Goal: Complete application form: Complete application form

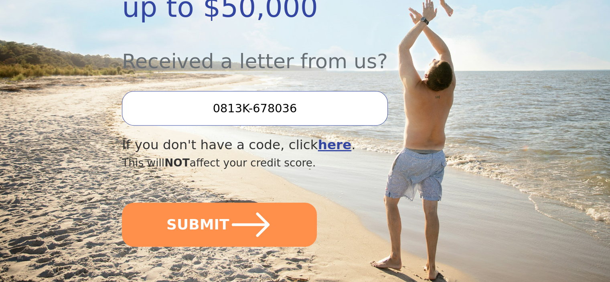
scroll to position [271, 0]
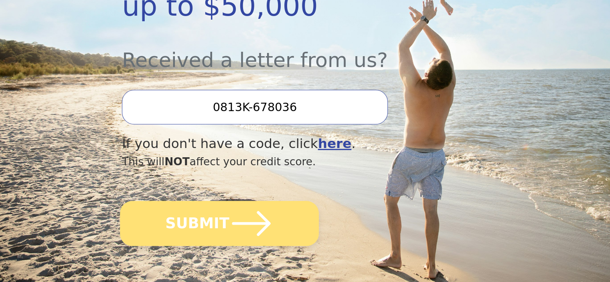
click at [234, 201] on icon "submit" at bounding box center [251, 223] width 44 height 44
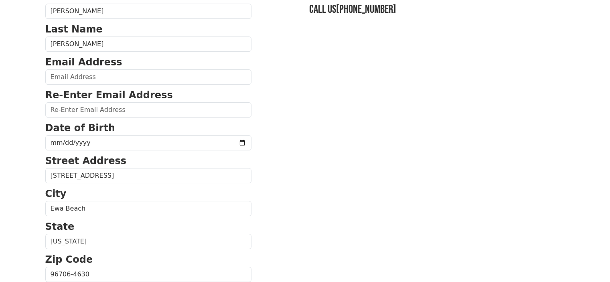
scroll to position [85, 0]
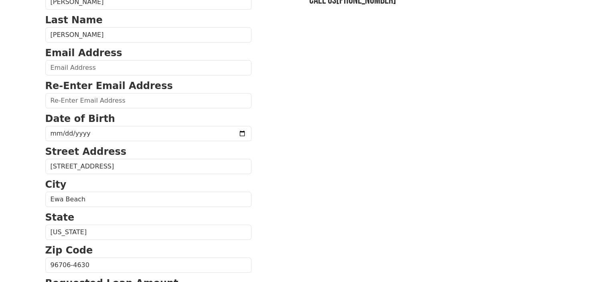
click at [80, 75] on form "First Name [PERSON_NAME] Last Name [PERSON_NAME] Email Address Re-Enter Email A…" at bounding box center [148, 266] width 206 height 572
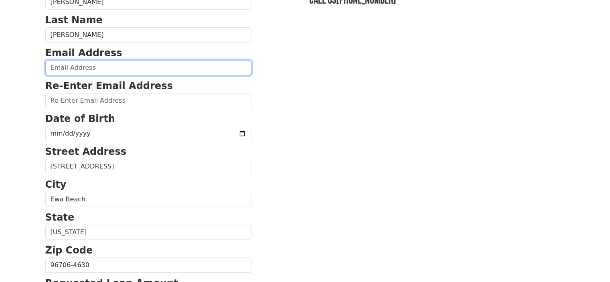
click at [78, 68] on input "email" at bounding box center [148, 67] width 206 height 15
type input "[EMAIL_ADDRESS][DOMAIN_NAME]"
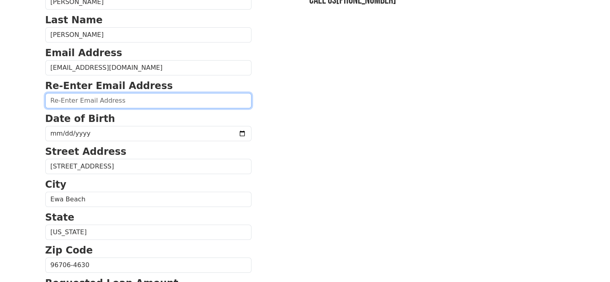
type input "[EMAIL_ADDRESS][DOMAIN_NAME]"
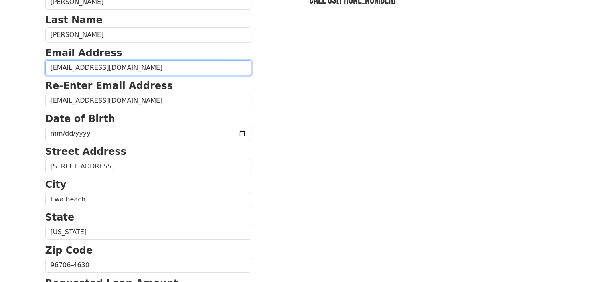
type input "[PHONE_NUMBER]"
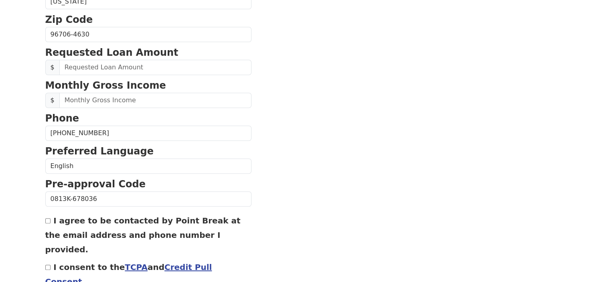
scroll to position [316, 0]
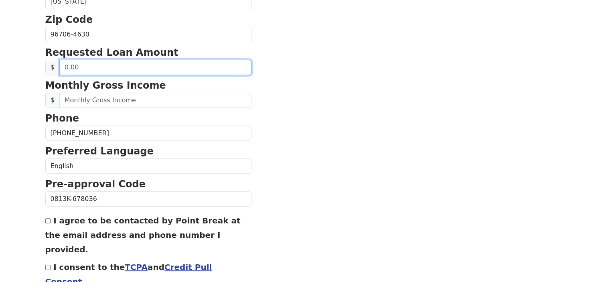
click at [138, 66] on input "text" at bounding box center [155, 67] width 192 height 15
type input "6.00"
type input "50,000.00"
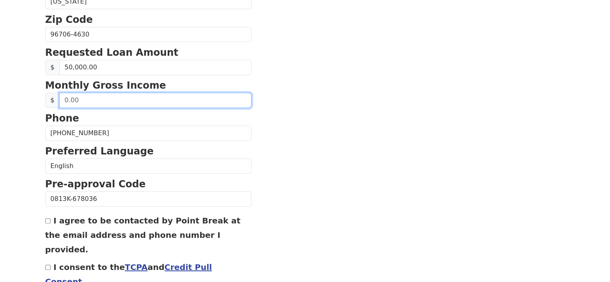
click at [146, 99] on input "text" at bounding box center [155, 100] width 192 height 15
type input "20,000.00"
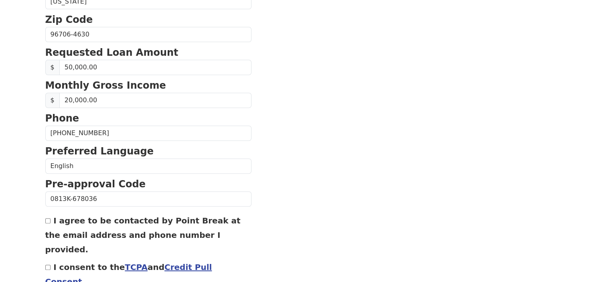
click at [284, 123] on section "First Name [PERSON_NAME] Last Name [PERSON_NAME] Email Address [EMAIL_ADDRESS][…" at bounding box center [305, 35] width 520 height 572
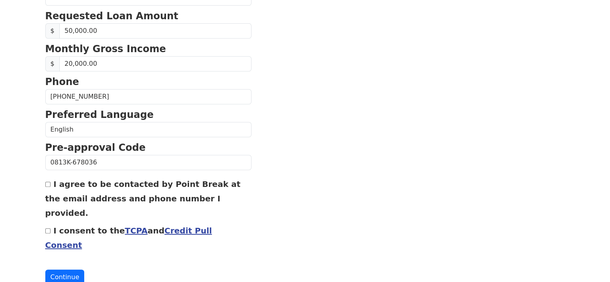
scroll to position [354, 0]
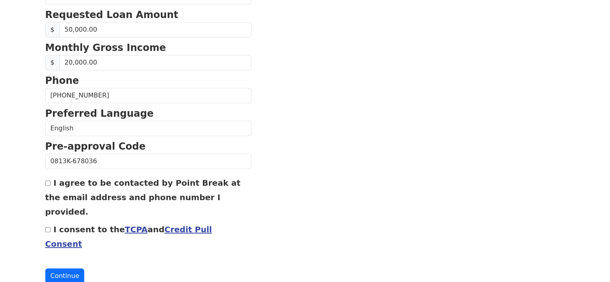
click at [47, 181] on input "I agree to be contacted by Point Break at the email address and phone number I …" at bounding box center [47, 182] width 5 height 5
checkbox input "true"
click at [48, 227] on input "I consent to the TCPA and Credit Pull Consent" at bounding box center [47, 229] width 5 height 5
checkbox input "true"
click at [65, 268] on button "Continue" at bounding box center [64, 275] width 39 height 15
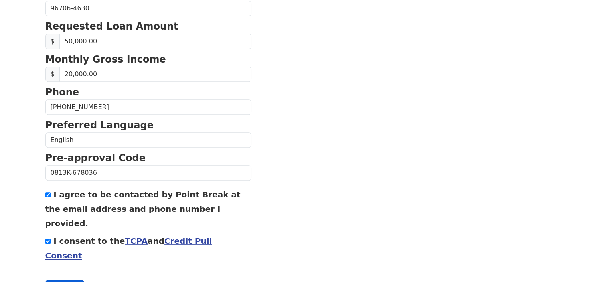
scroll to position [365, 0]
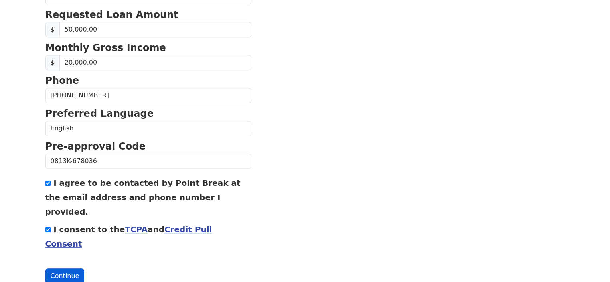
click at [58, 268] on button "Continue" at bounding box center [64, 275] width 39 height 15
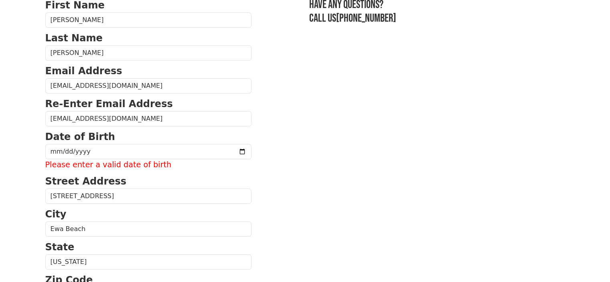
scroll to position [85, 0]
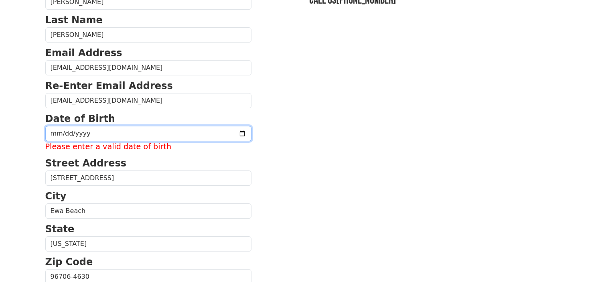
click at [56, 133] on input "date" at bounding box center [148, 133] width 206 height 15
type input "[DATE]"
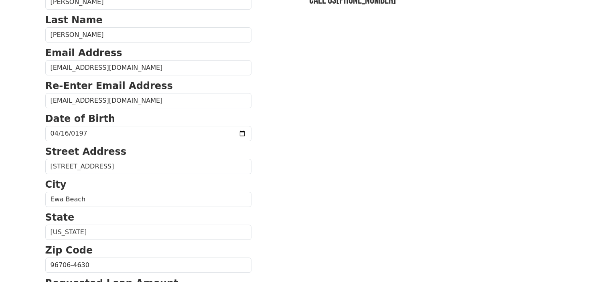
click at [305, 208] on section "First Name [PERSON_NAME] Last Name [PERSON_NAME] Email Address [EMAIL_ADDRESS][…" at bounding box center [305, 266] width 520 height 572
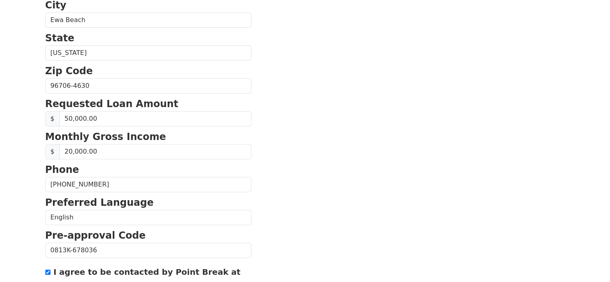
scroll to position [354, 0]
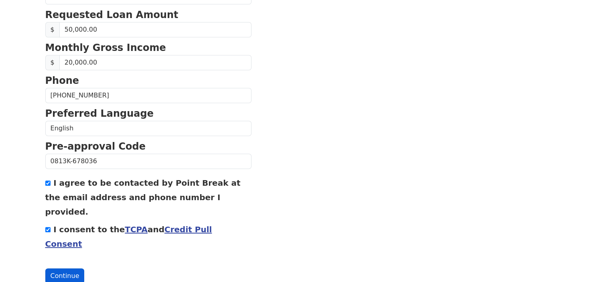
click at [73, 268] on button "Continue" at bounding box center [64, 275] width 39 height 15
